Goal: Register for event/course

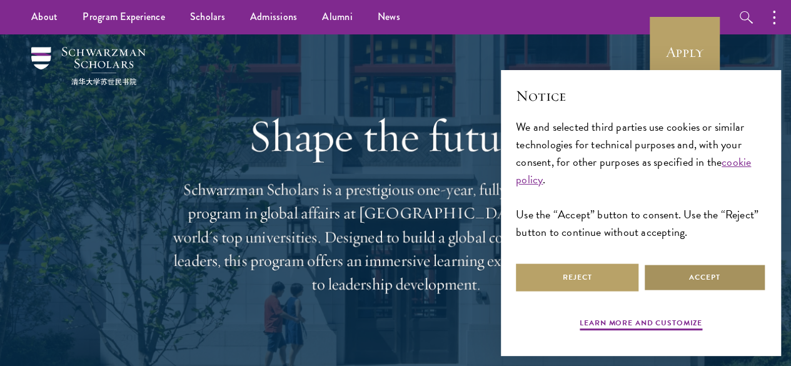
click at [714, 270] on button "Accept" at bounding box center [705, 277] width 123 height 28
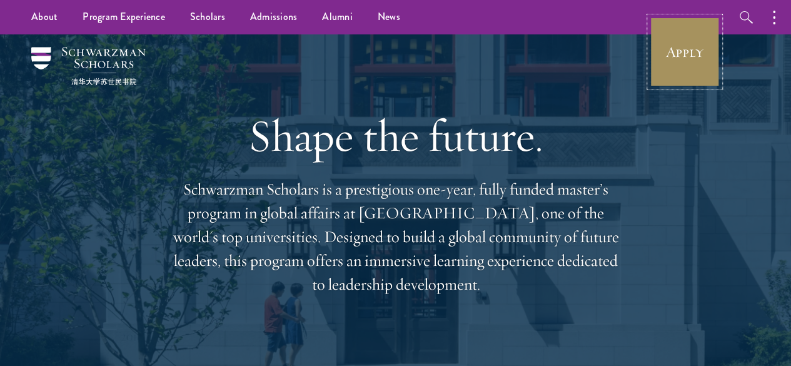
click at [682, 46] on link "Apply" at bounding box center [685, 52] width 70 height 70
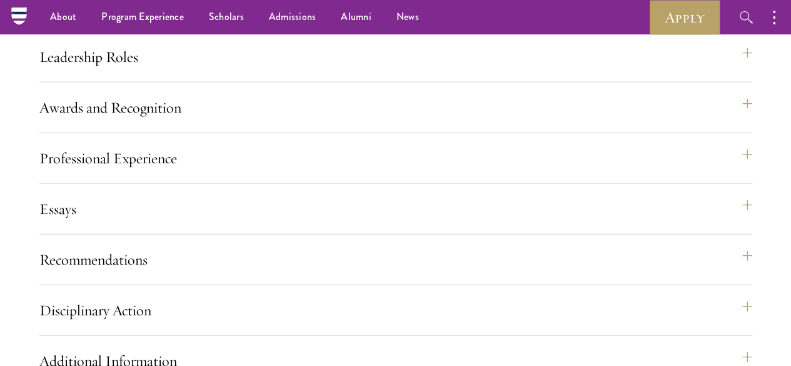
scroll to position [1301, 0]
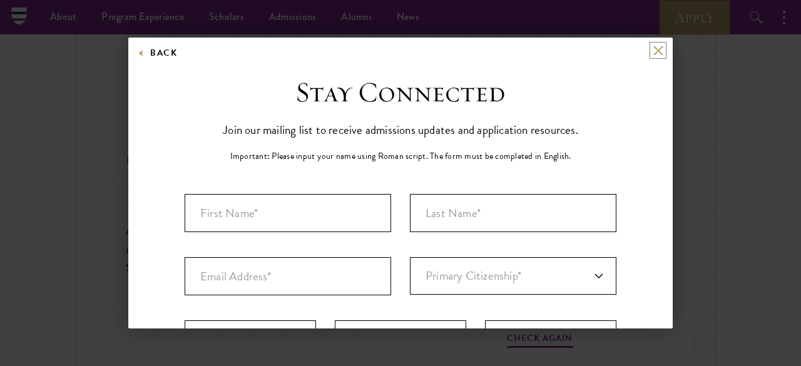
click at [652, 54] on button at bounding box center [657, 50] width 11 height 11
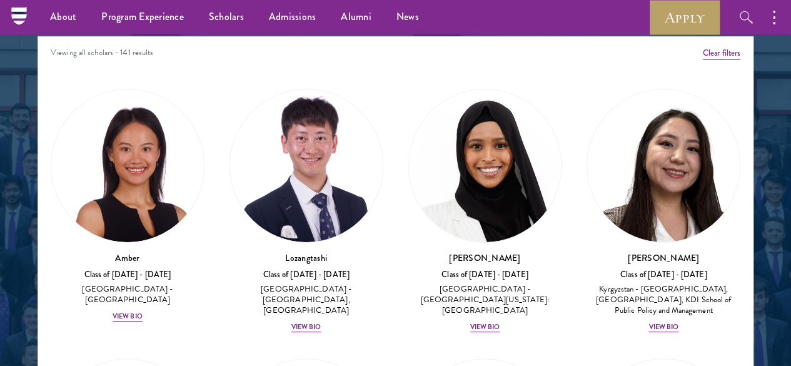
scroll to position [1576, 0]
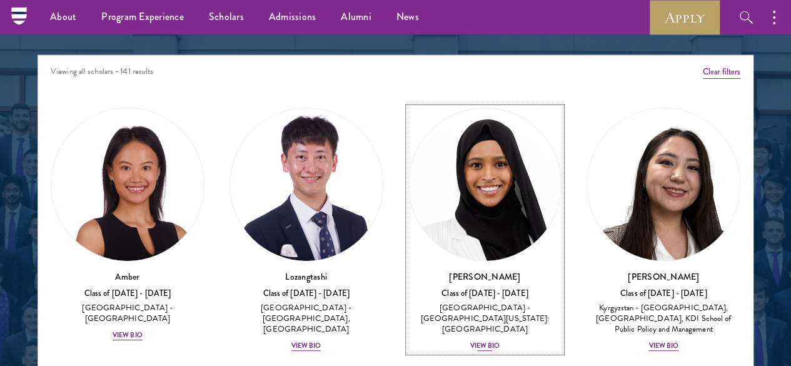
click at [409, 121] on img at bounding box center [485, 184] width 153 height 153
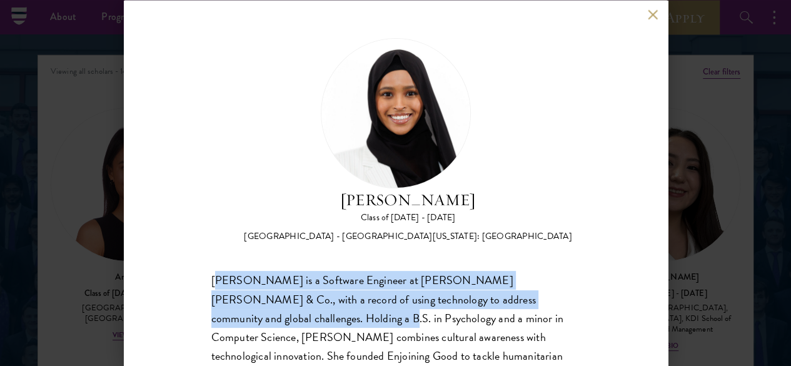
drag, startPoint x: 214, startPoint y: 226, endPoint x: 285, endPoint y: 266, distance: 81.2
click at [285, 271] on div "[PERSON_NAME] is a Software Engineer at [PERSON_NAME] [PERSON_NAME] & Co., with…" at bounding box center [395, 365] width 369 height 188
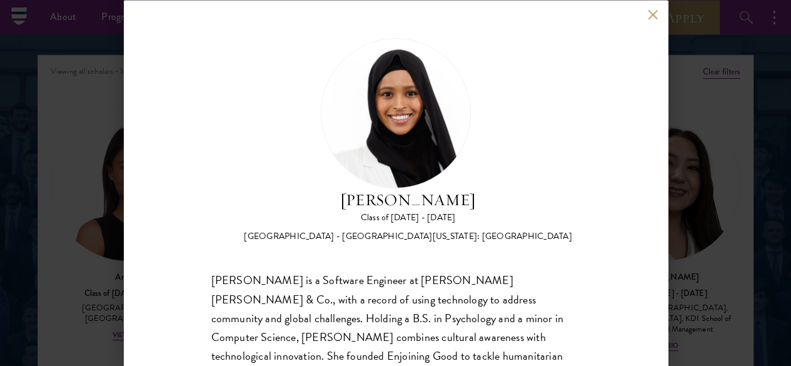
click at [208, 226] on div "[PERSON_NAME] Class of [DATE] - [DATE] [GEOGRAPHIC_DATA] - [GEOGRAPHIC_DATA][US…" at bounding box center [396, 183] width 544 height 366
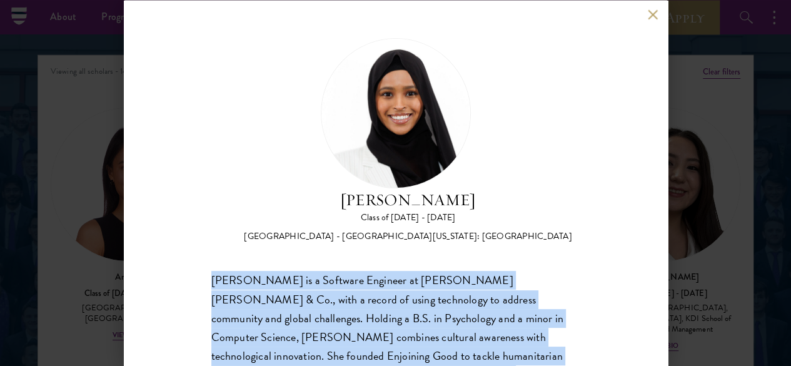
scroll to position [73, 0]
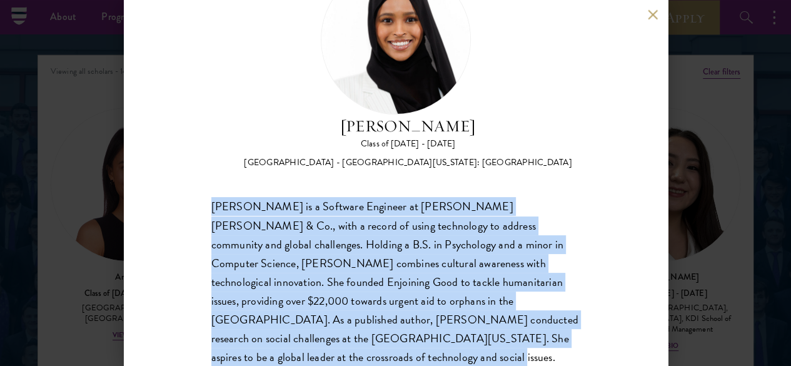
drag, startPoint x: 213, startPoint y: 224, endPoint x: 432, endPoint y: 322, distance: 239.1
click at [432, 322] on div "[PERSON_NAME] is a Software Engineer at [PERSON_NAME] [PERSON_NAME] & Co., with…" at bounding box center [395, 292] width 369 height 188
